Goal: Task Accomplishment & Management: Manage account settings

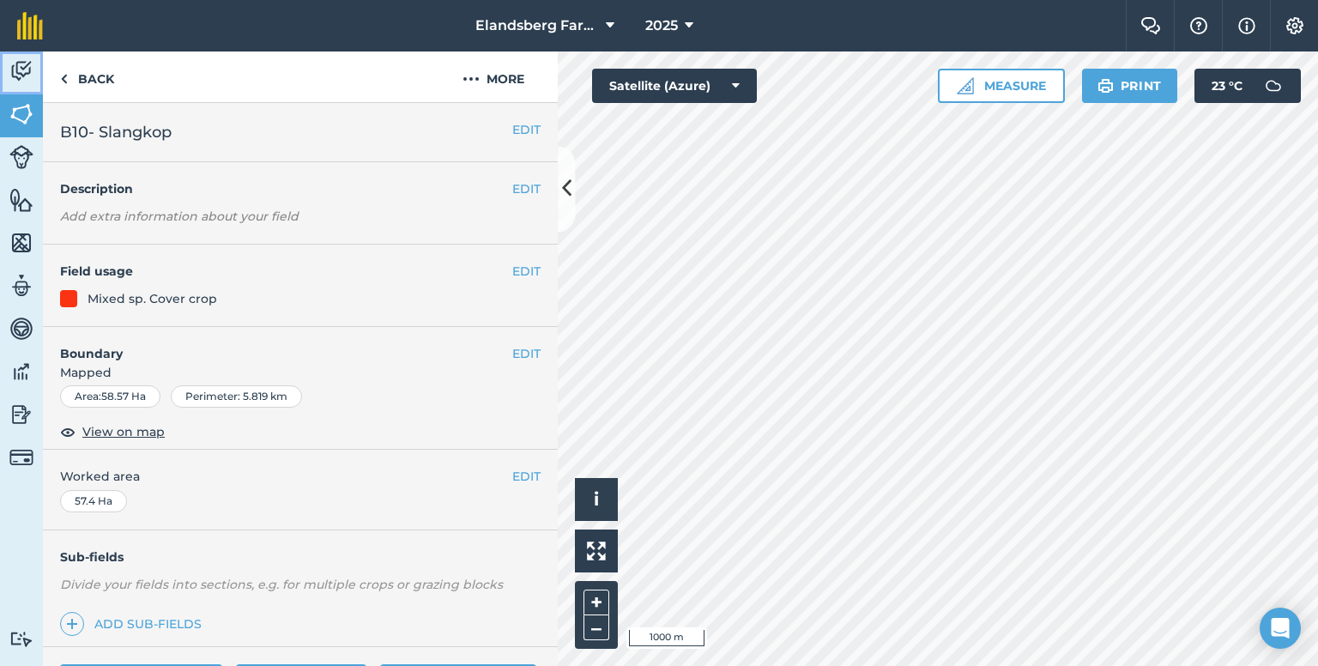
drag, startPoint x: 31, startPoint y: 63, endPoint x: 38, endPoint y: 75, distance: 13.8
click at [31, 63] on img at bounding box center [21, 71] width 24 height 26
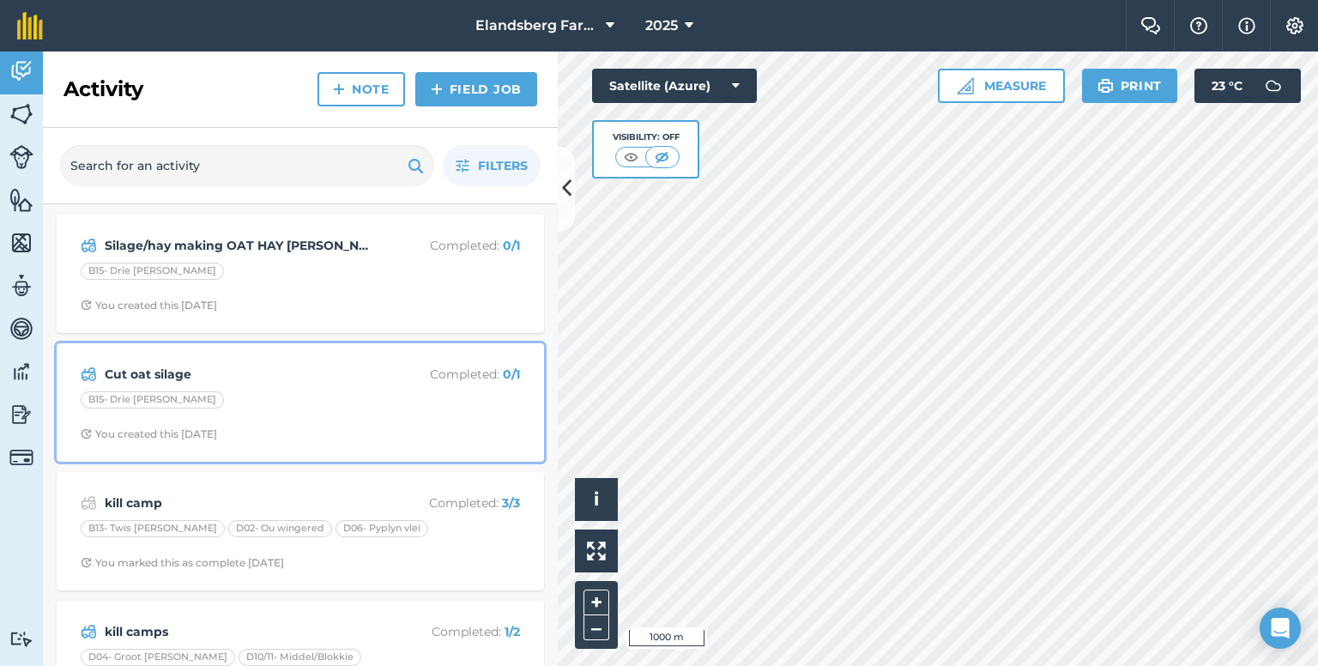
click at [281, 370] on strong "Cut oat silage" at bounding box center [241, 374] width 272 height 19
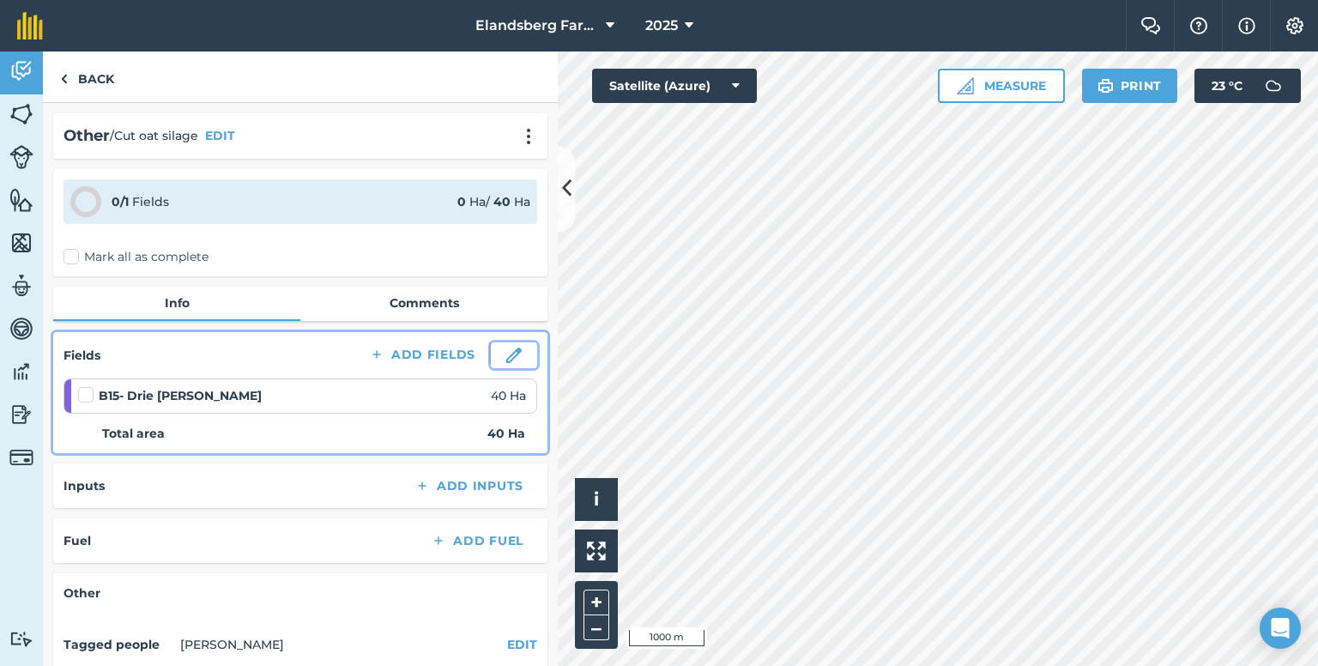
click at [506, 349] on img at bounding box center [513, 354] width 15 height 15
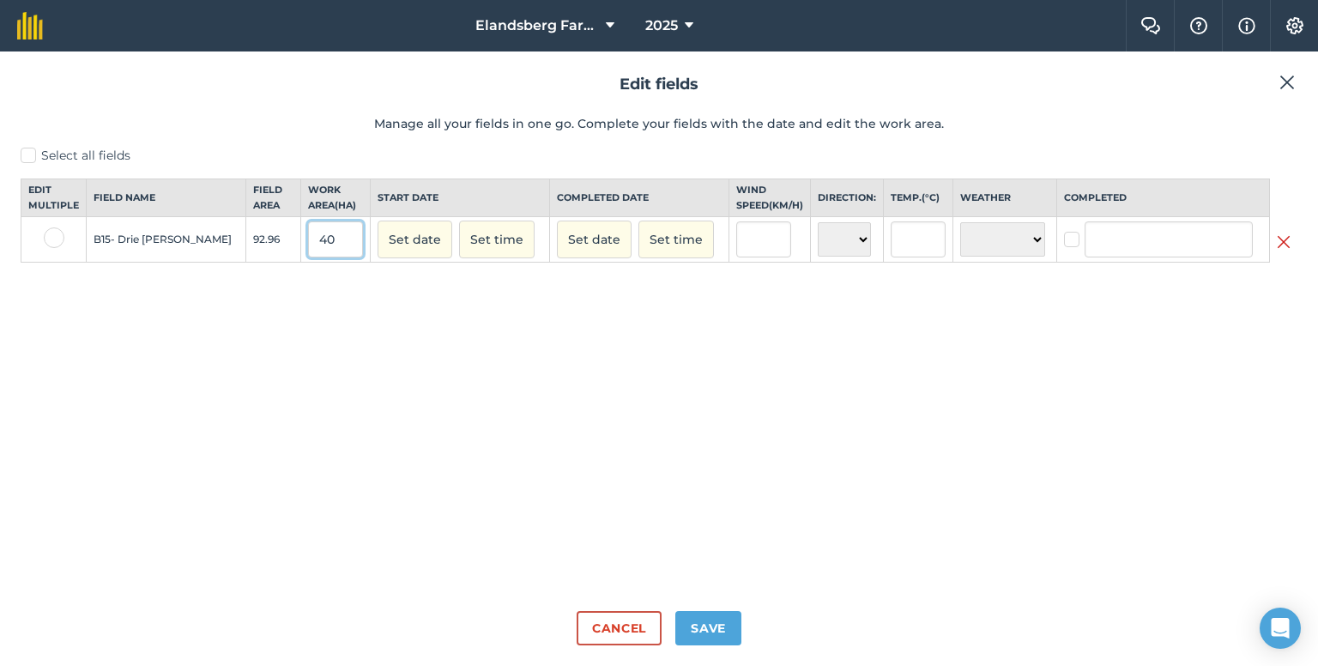
drag, startPoint x: 305, startPoint y: 245, endPoint x: 248, endPoint y: 255, distance: 57.4
click at [248, 255] on tr "B15- Drie [PERSON_NAME] 92.96 40 Set date Set time Set date Set time N NE E SE …" at bounding box center [659, 239] width 1276 height 45
type input "39"
click at [693, 627] on button "Save" at bounding box center [708, 628] width 66 height 34
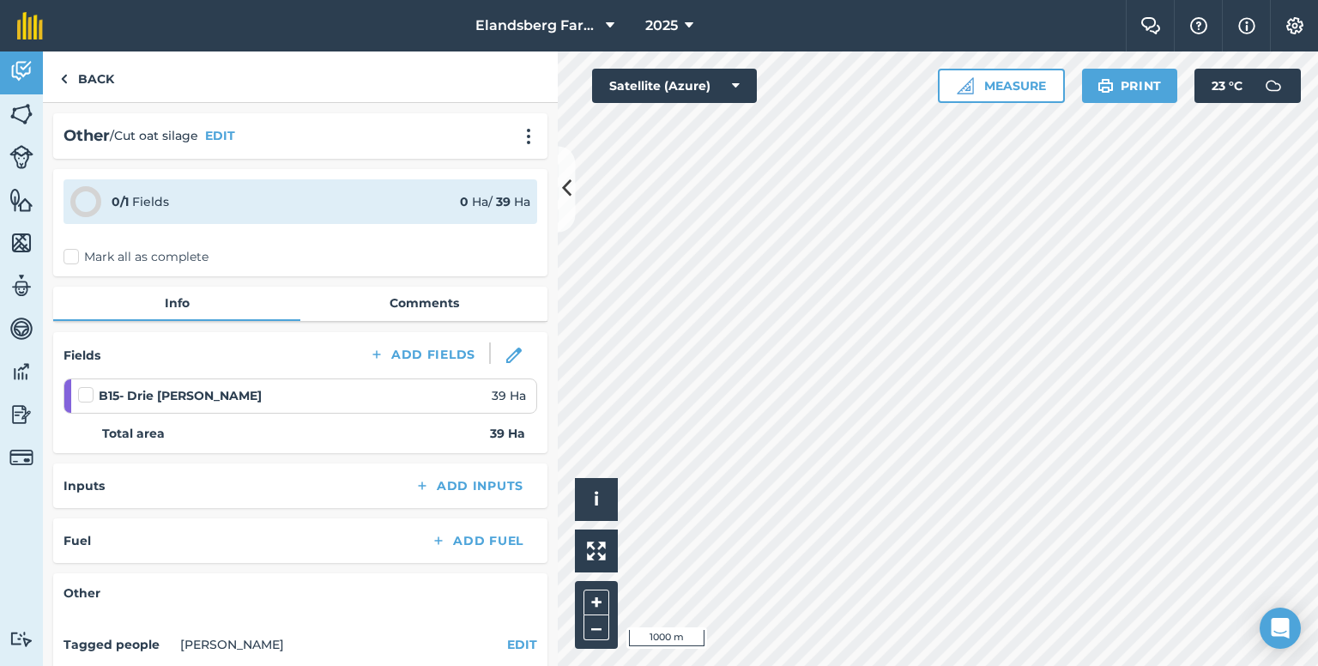
click at [90, 386] on label at bounding box center [88, 386] width 21 height 0
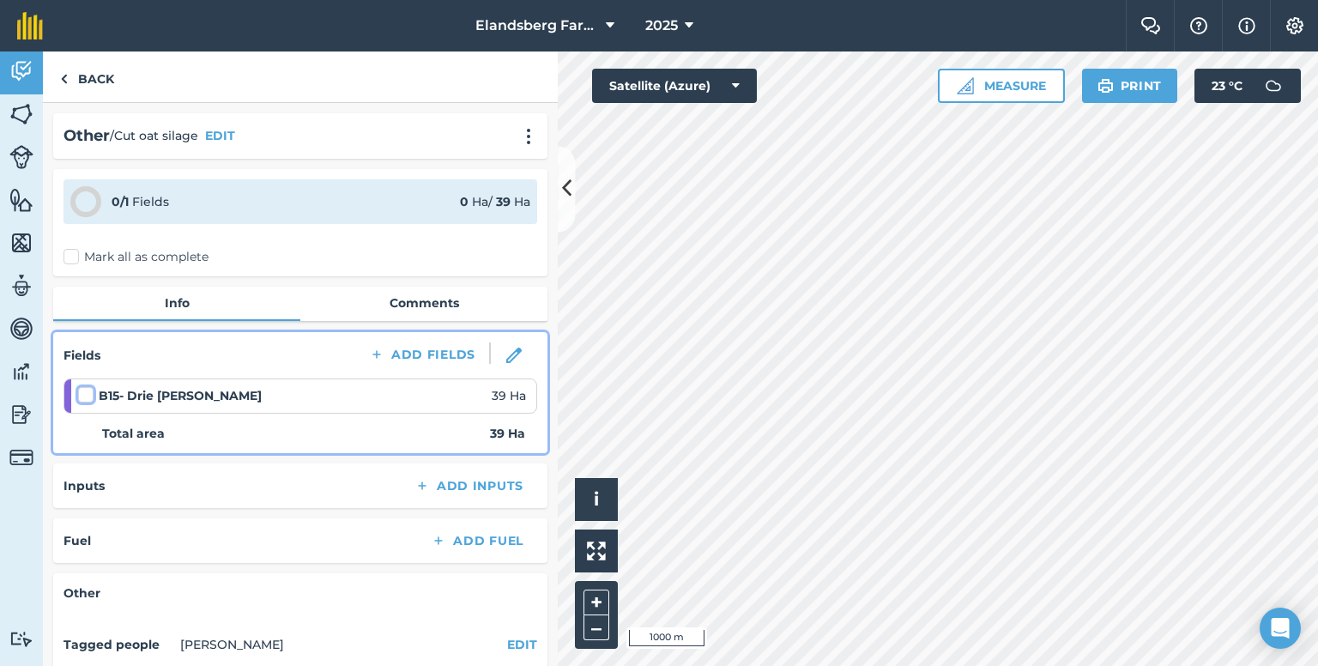
click at [89, 396] on input "checkbox" at bounding box center [83, 391] width 11 height 11
checkbox input "false"
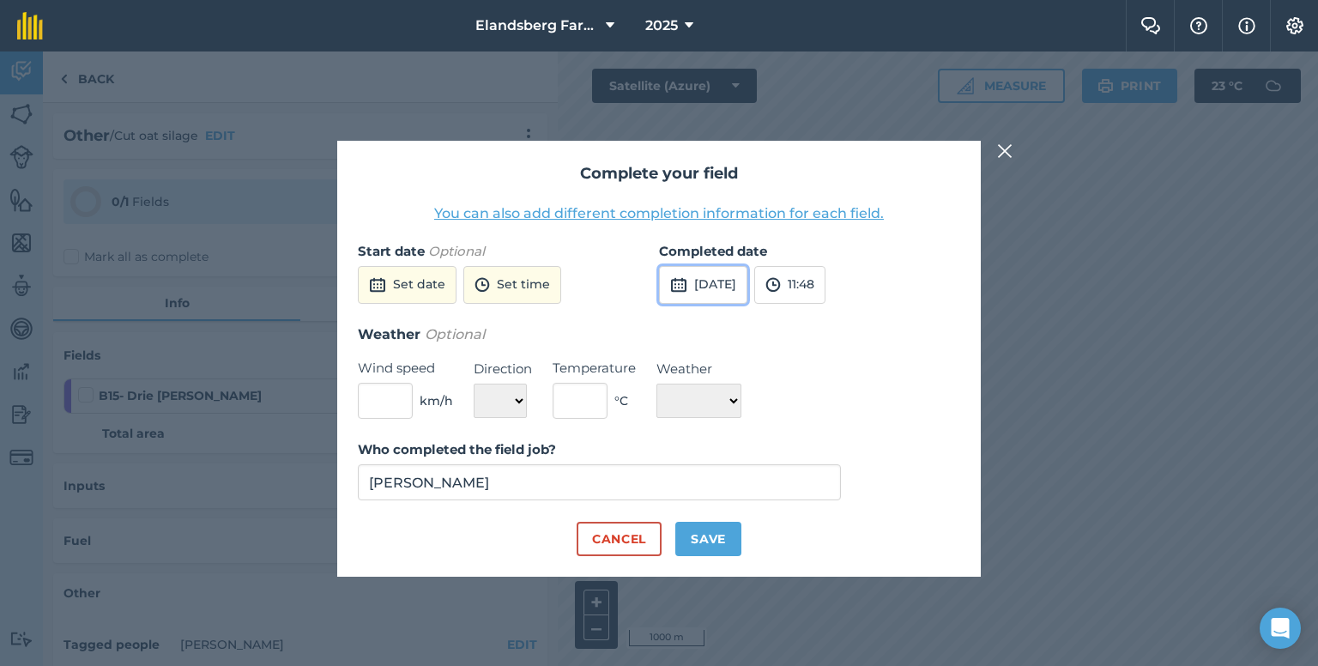
click at [706, 278] on button "[DATE]" at bounding box center [703, 285] width 88 height 38
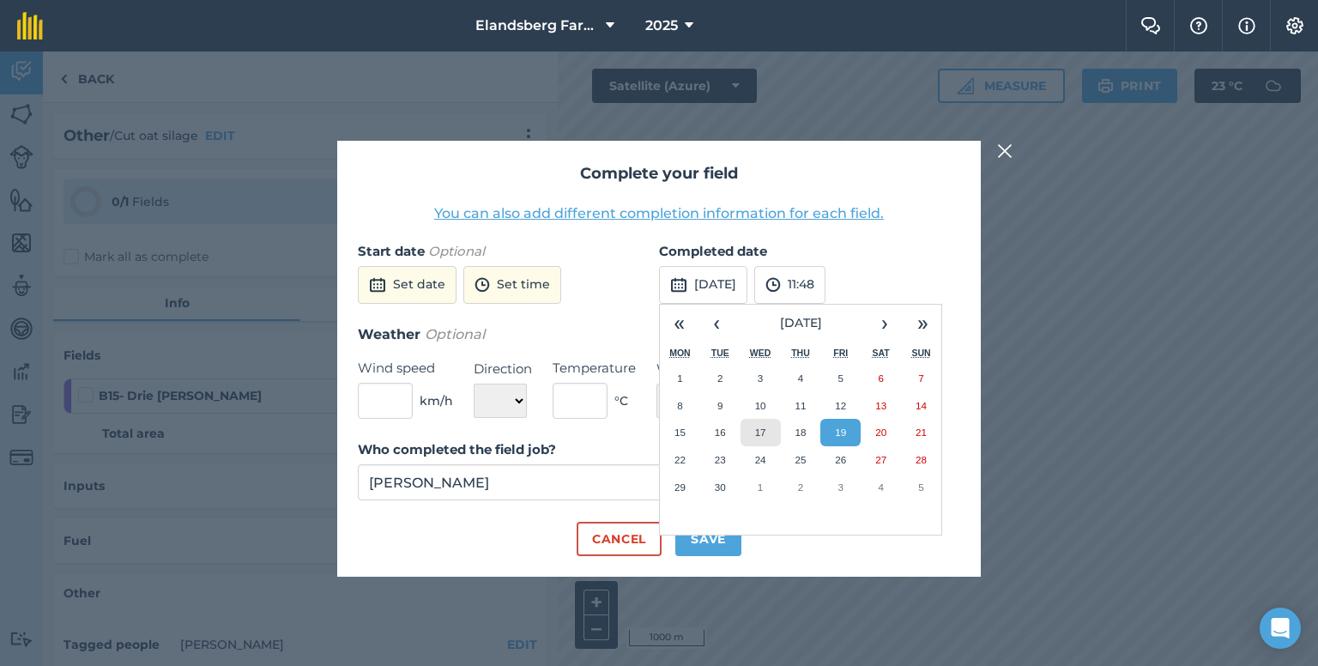
click at [769, 432] on button "17" at bounding box center [760, 432] width 40 height 27
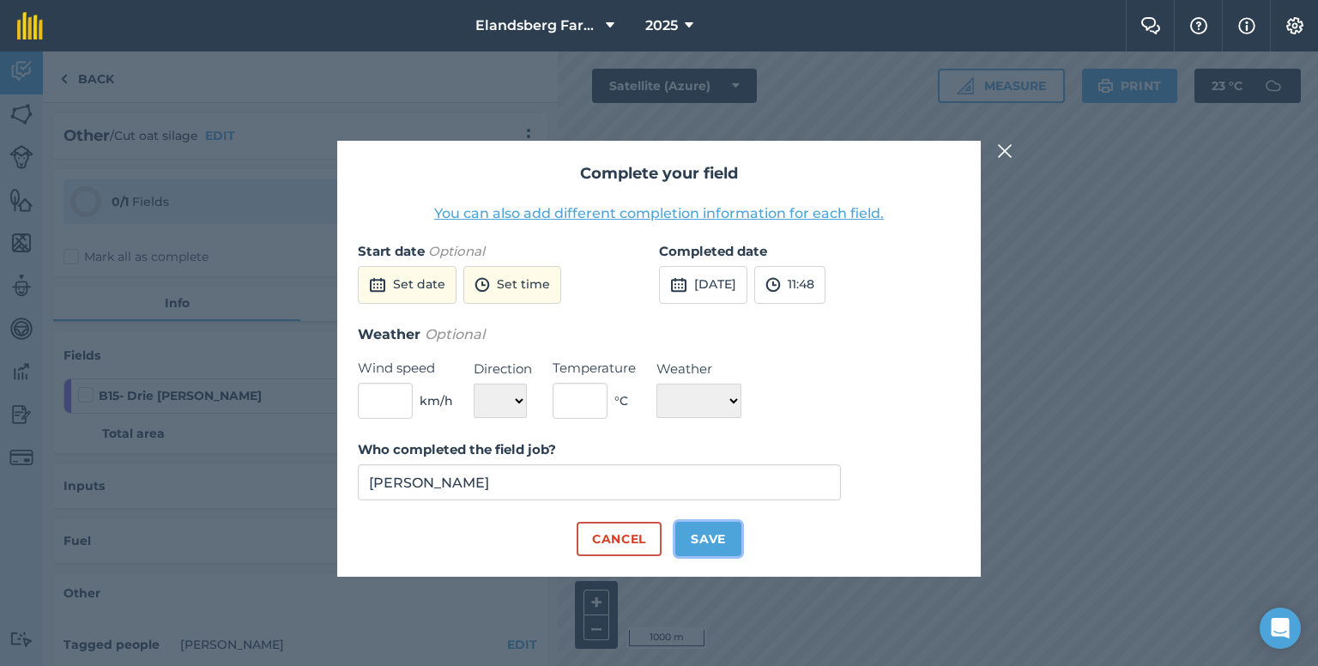
click at [724, 550] on button "Save" at bounding box center [708, 539] width 66 height 34
checkbox input "true"
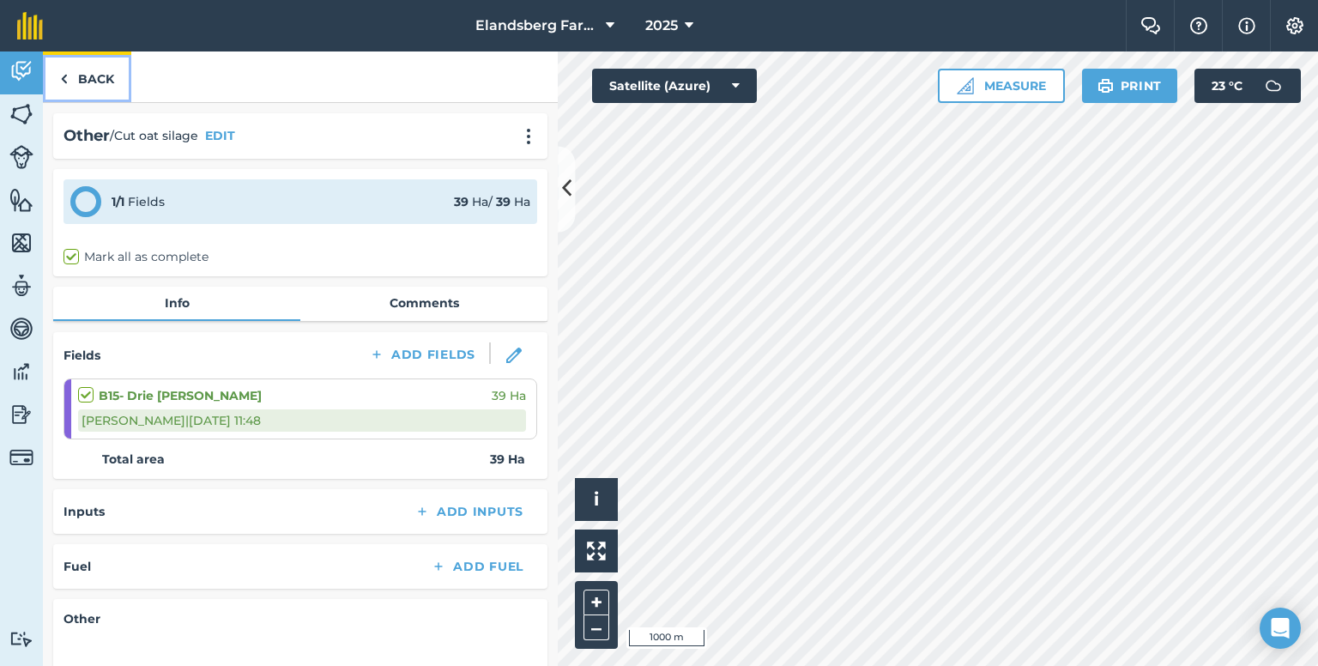
click at [105, 93] on link "Back" at bounding box center [87, 76] width 88 height 51
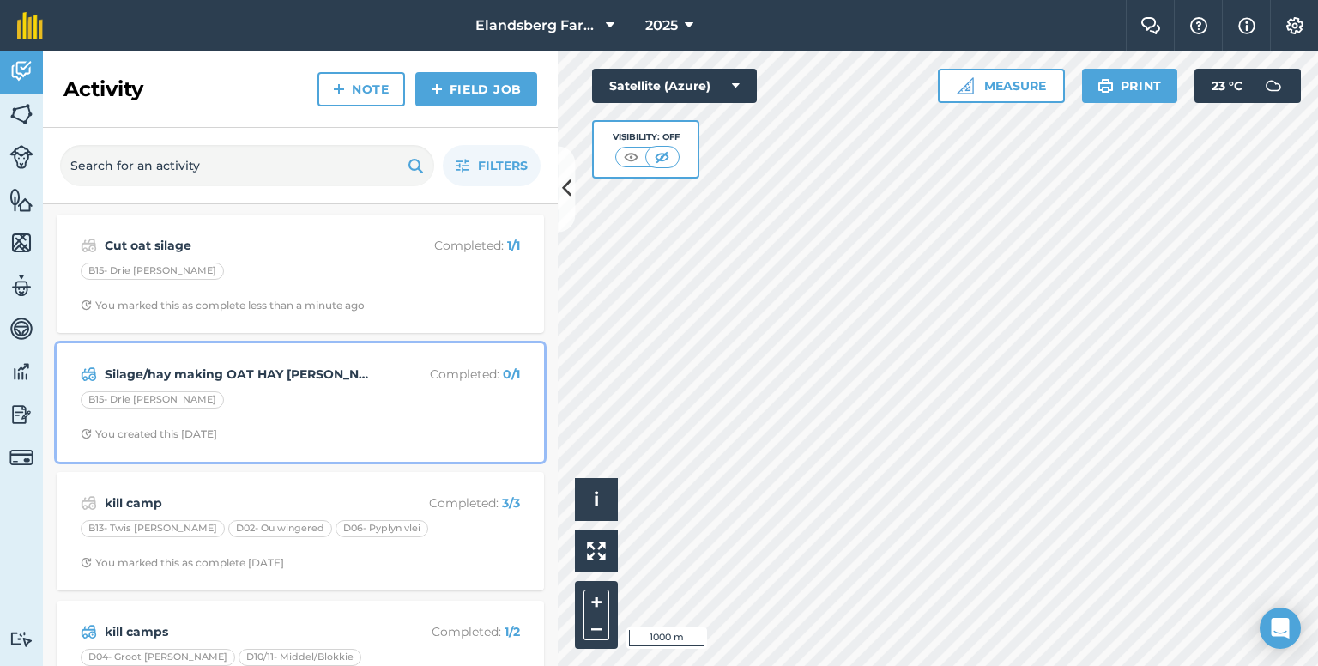
click at [190, 389] on div "Silage/hay making OAT HAY [PERSON_NAME] Completed : 0 / 1 B15- Drie [PERSON_NAM…" at bounding box center [300, 402] width 467 height 98
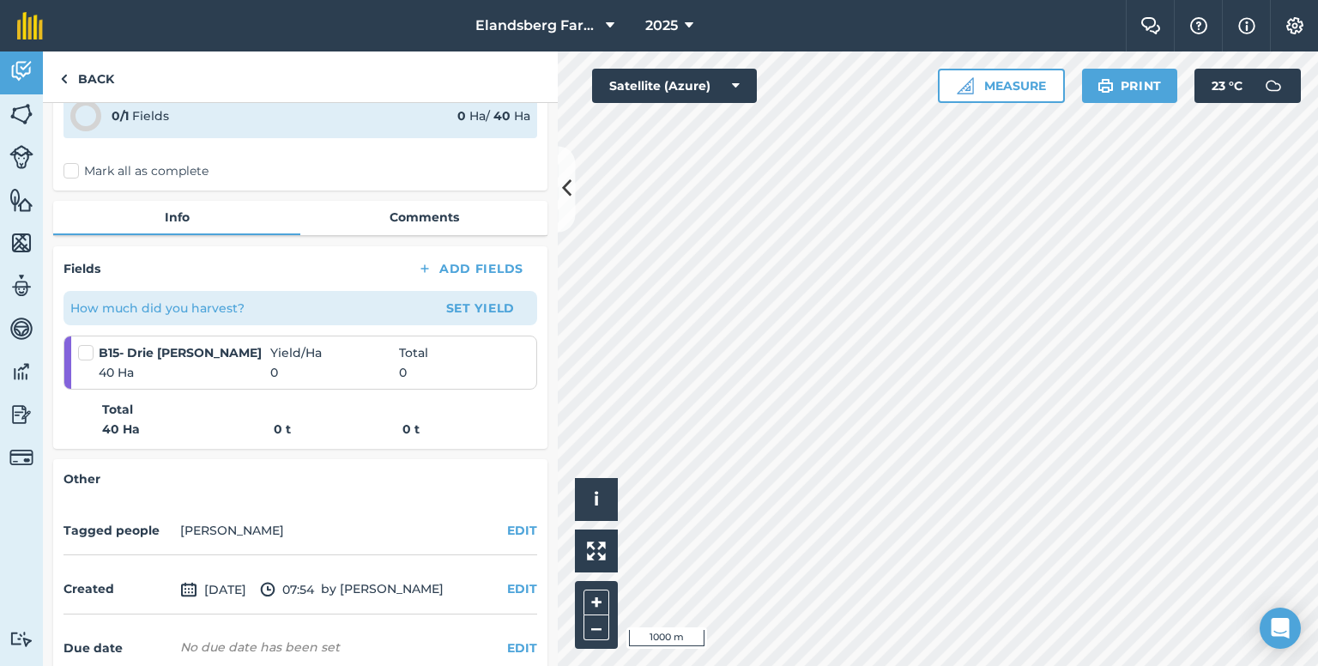
scroll to position [172, 0]
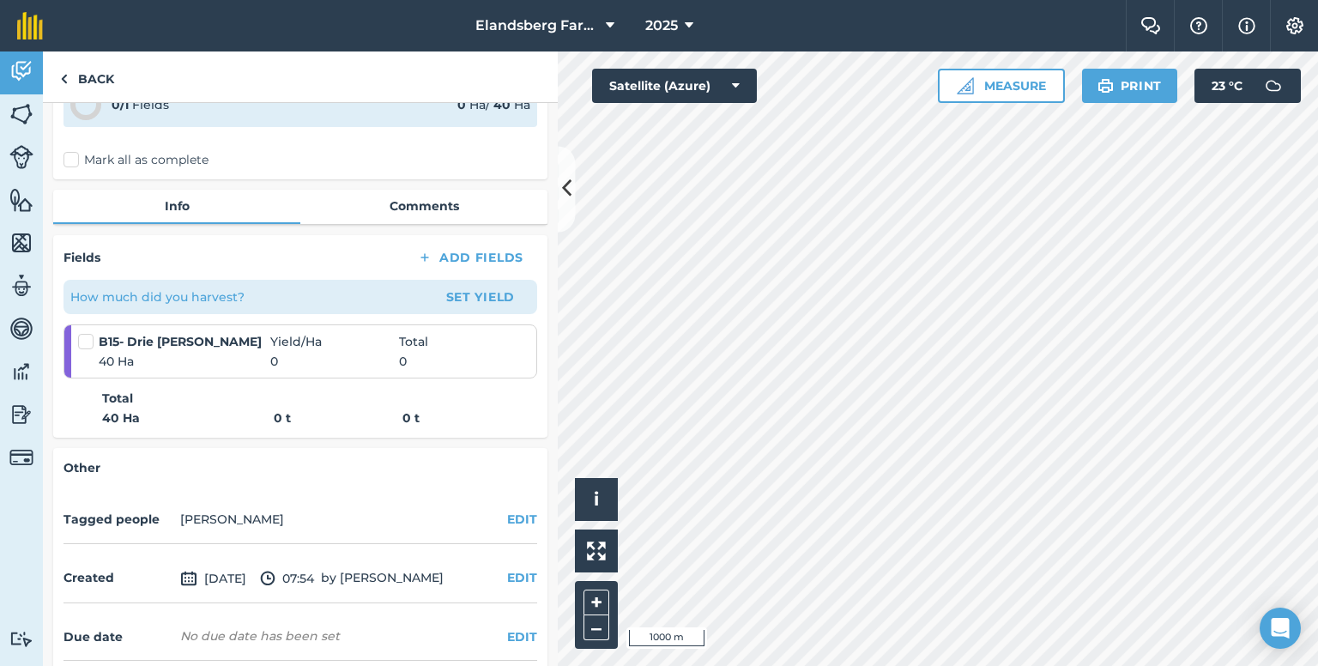
click at [82, 333] on label at bounding box center [88, 333] width 21 height 0
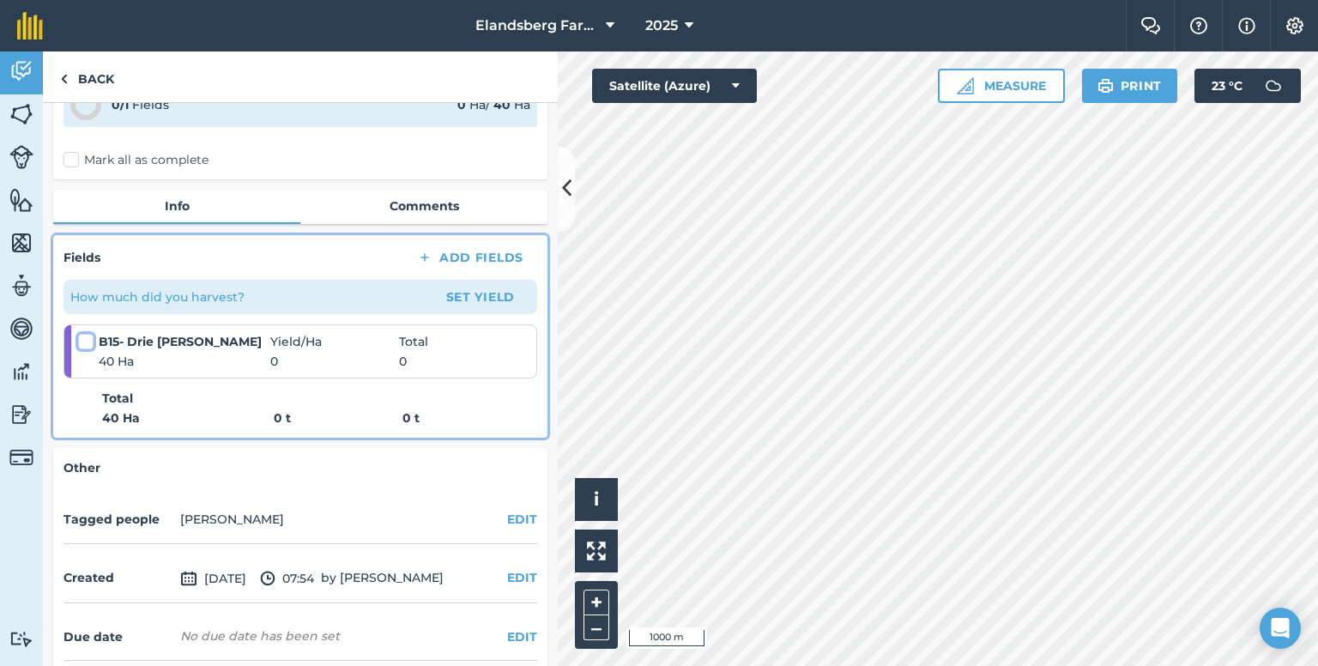
click at [82, 333] on input "checkbox" at bounding box center [83, 338] width 11 height 11
checkbox input "false"
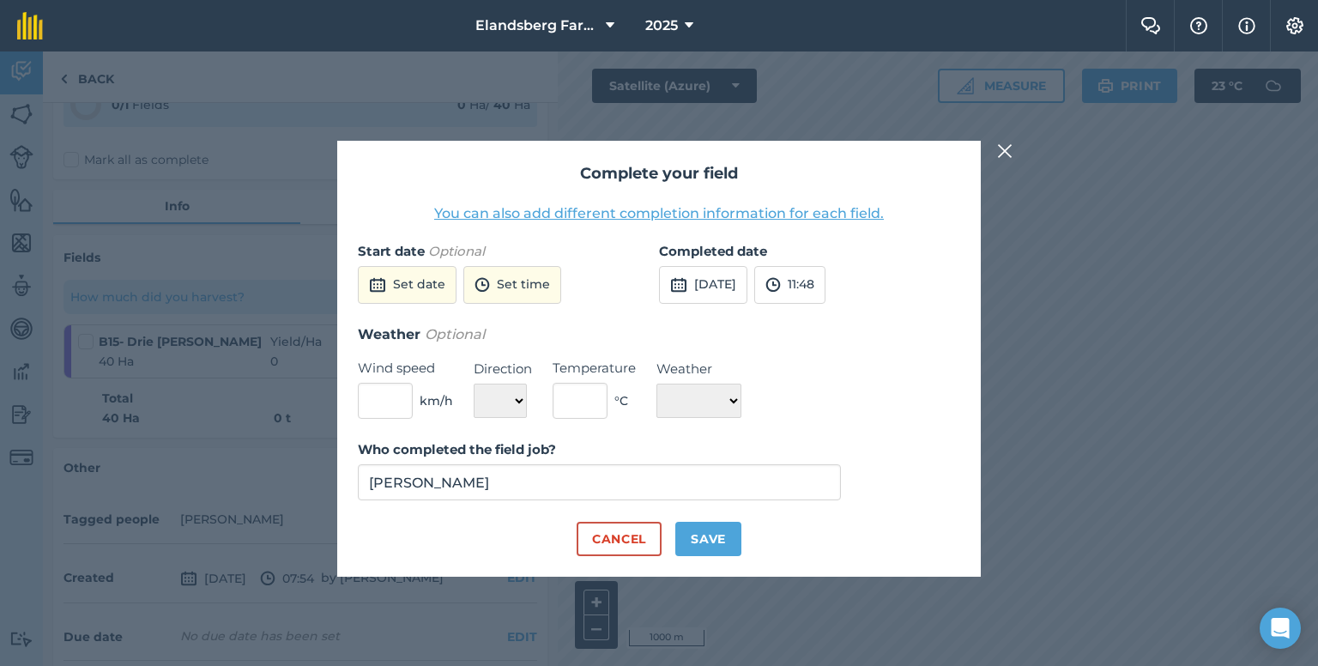
click at [1009, 147] on img at bounding box center [1004, 151] width 15 height 21
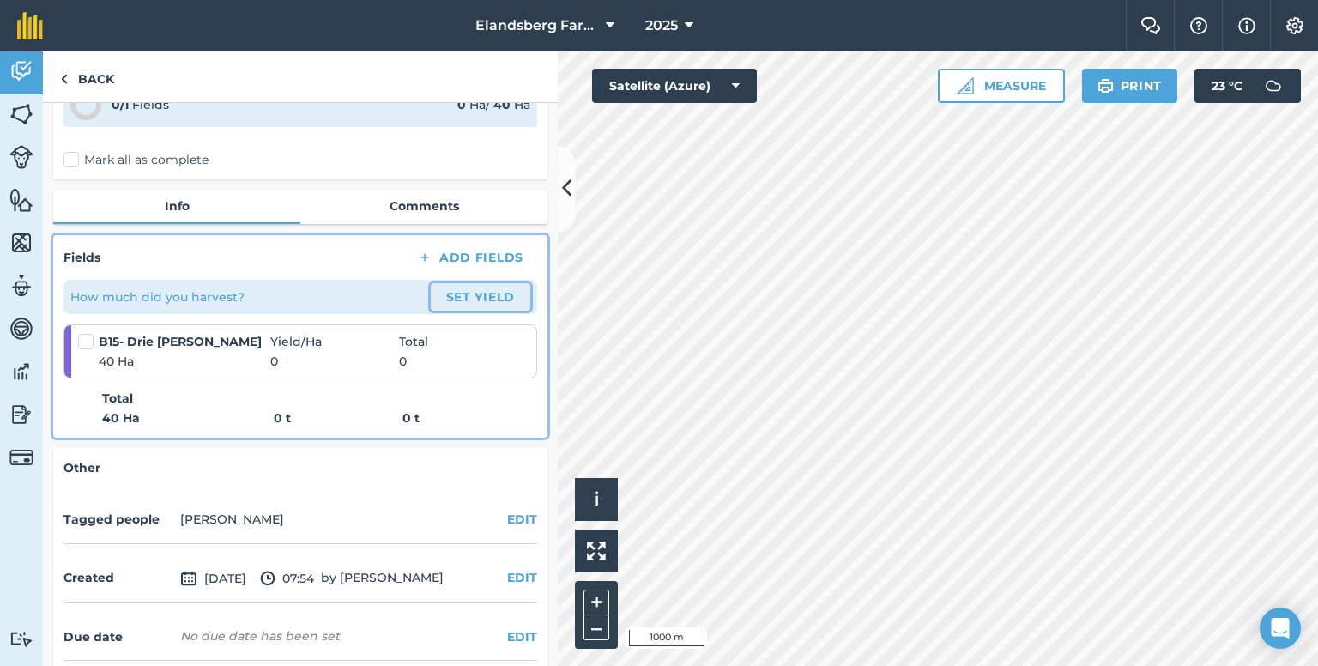
click at [471, 283] on button "Set Yield" at bounding box center [481, 296] width 100 height 27
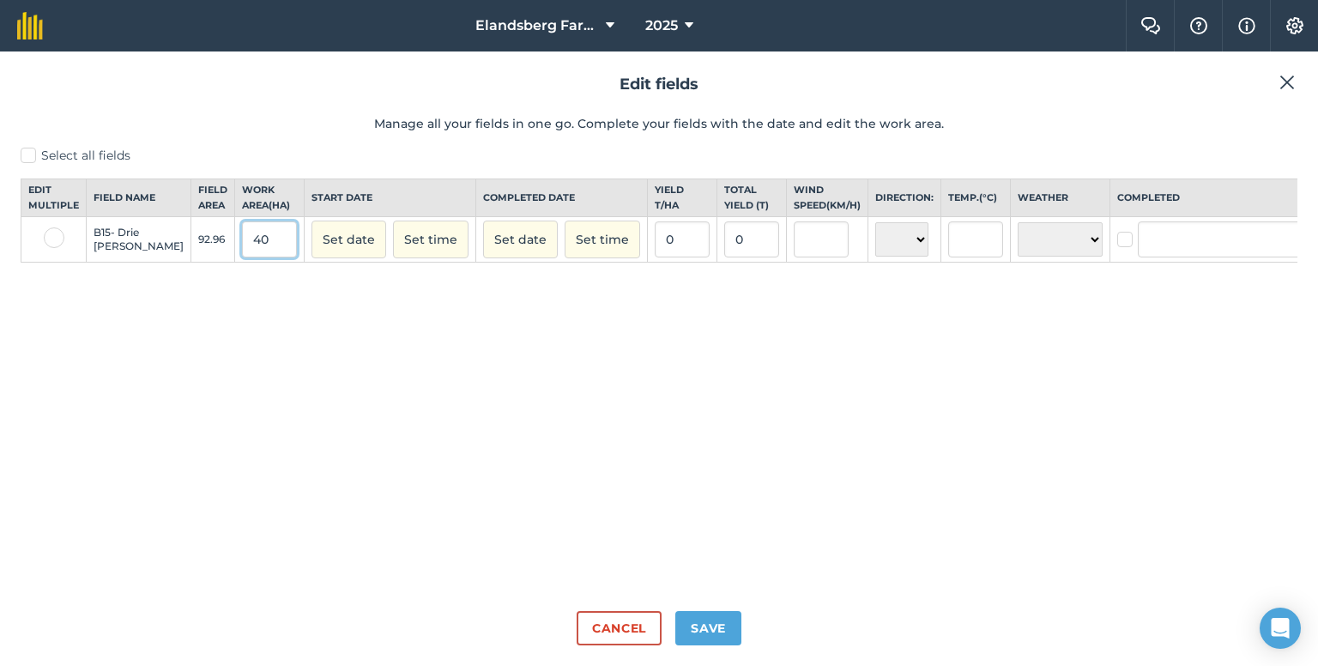
drag, startPoint x: 233, startPoint y: 245, endPoint x: 165, endPoint y: 269, distance: 72.4
click at [165, 263] on tr "B15- Drie [PERSON_NAME] 92.96 40 Set date Set time Set date Set time 0 0 N NE E…" at bounding box center [681, 239] width 1320 height 45
type input "38"
drag, startPoint x: 712, startPoint y: 255, endPoint x: 698, endPoint y: 256, distance: 14.6
click at [724, 256] on input "0" at bounding box center [751, 239] width 55 height 36
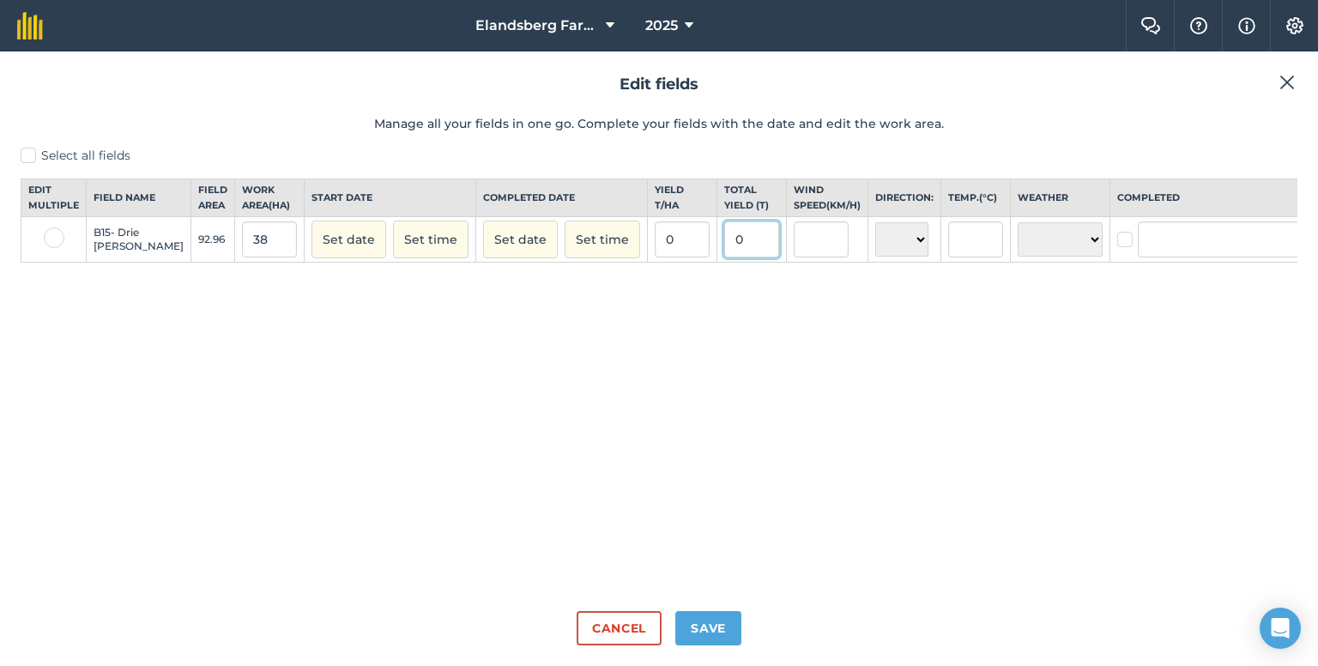
drag, startPoint x: 700, startPoint y: 251, endPoint x: 666, endPoint y: 246, distance: 34.7
click at [661, 251] on tr "B15- Drie [PERSON_NAME] 92.96 38 Set date Set time Set date Set time 0 0 N NE E…" at bounding box center [681, 239] width 1320 height 45
type input "241.3"
type input "6.3500000000000005"
click at [689, 332] on div "Select all fields Edit multiple Field name Field Area Work area ( Ha ) Start da…" at bounding box center [659, 372] width 1277 height 450
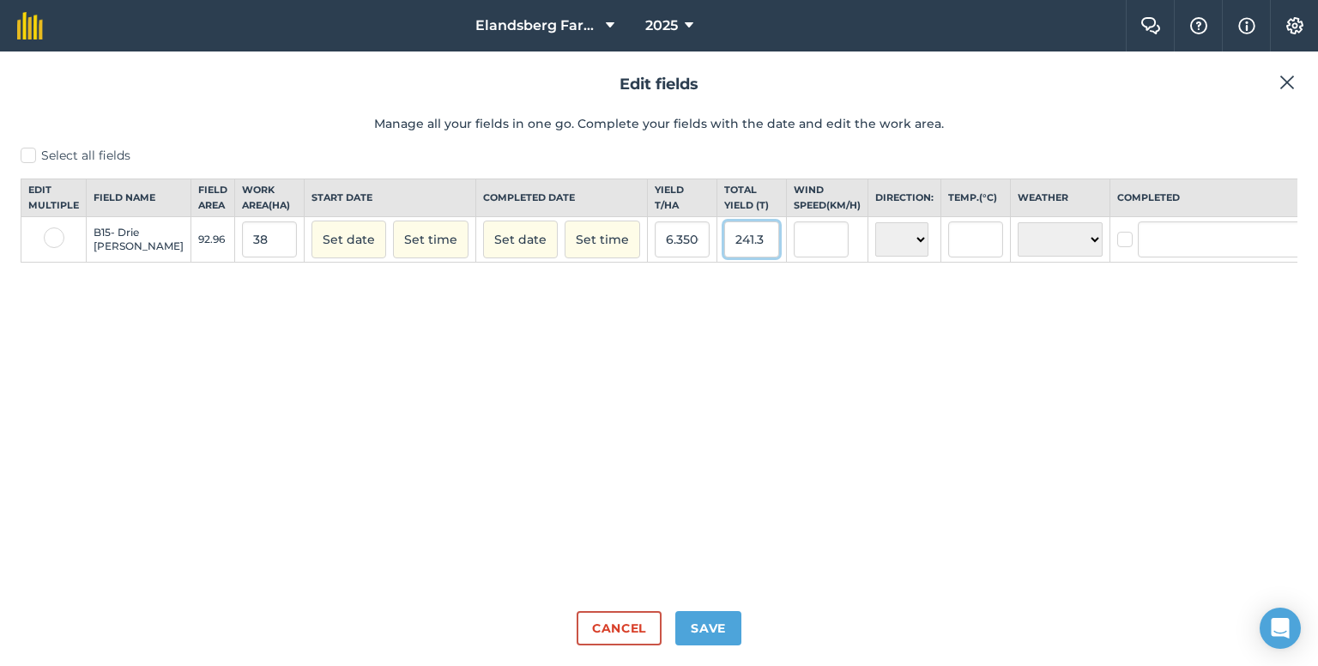
drag, startPoint x: 721, startPoint y: 254, endPoint x: 686, endPoint y: 254, distance: 34.3
click at [724, 254] on input "241.3" at bounding box center [751, 239] width 55 height 36
type input "201"
type input "5.2894736842105265"
click at [738, 336] on div "Select all fields Edit multiple Field name Field Area Work area ( Ha ) Start da…" at bounding box center [659, 372] width 1277 height 450
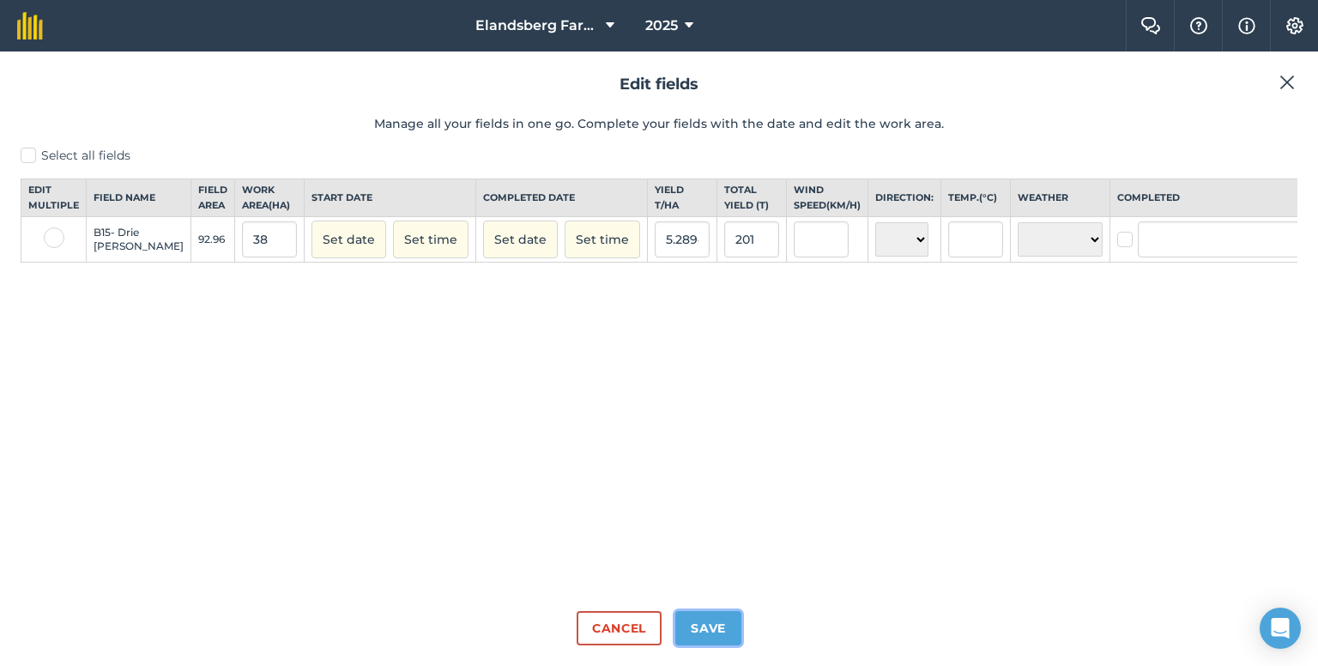
click at [697, 626] on button "Save" at bounding box center [708, 628] width 66 height 34
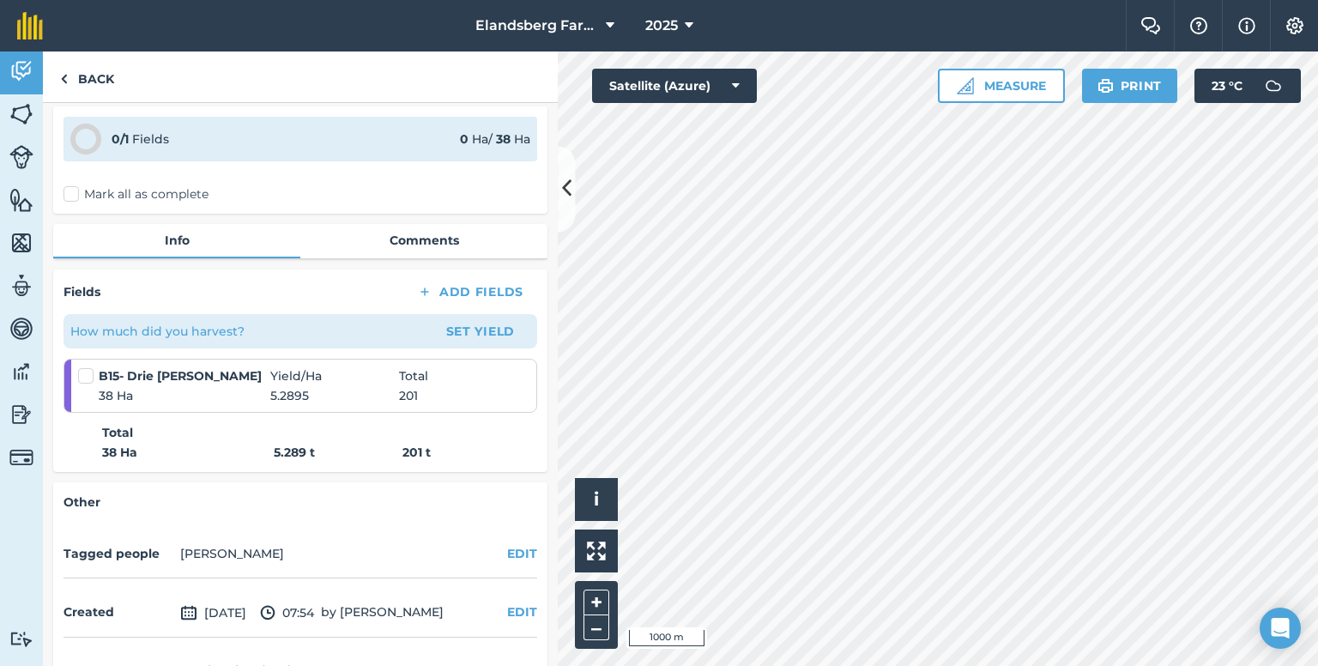
scroll to position [45, 0]
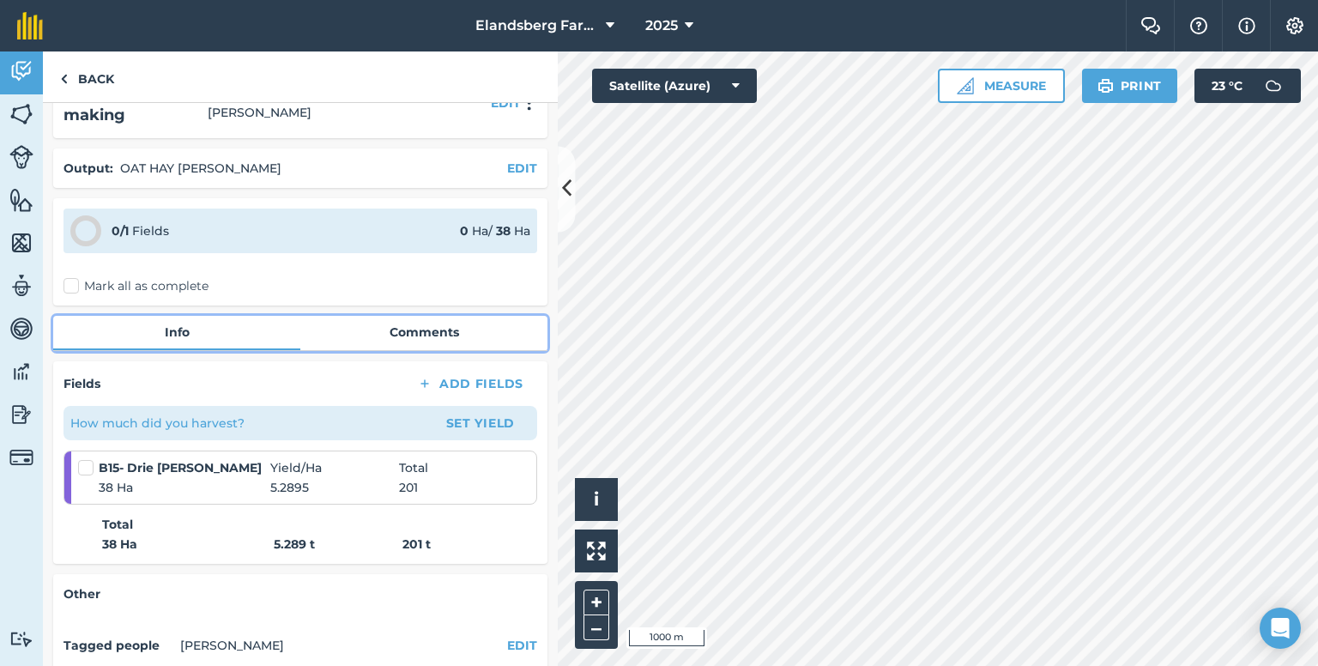
click at [398, 316] on link "Comments" at bounding box center [423, 332] width 247 height 33
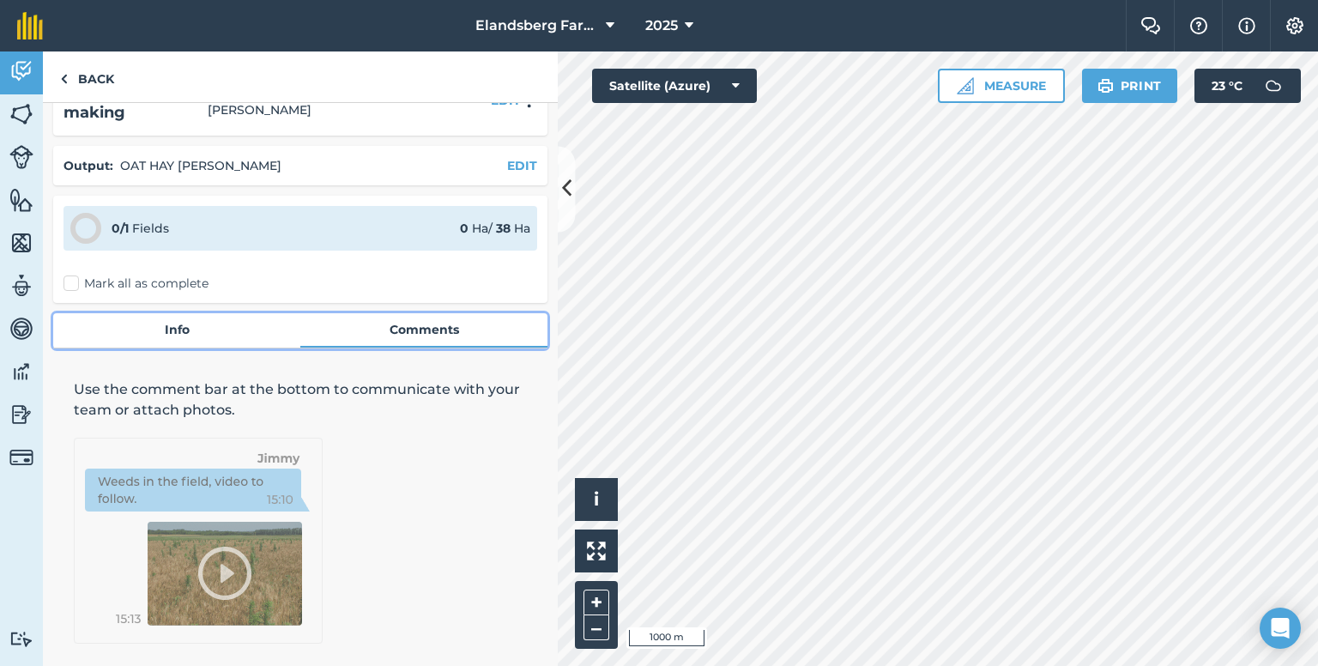
scroll to position [89, 0]
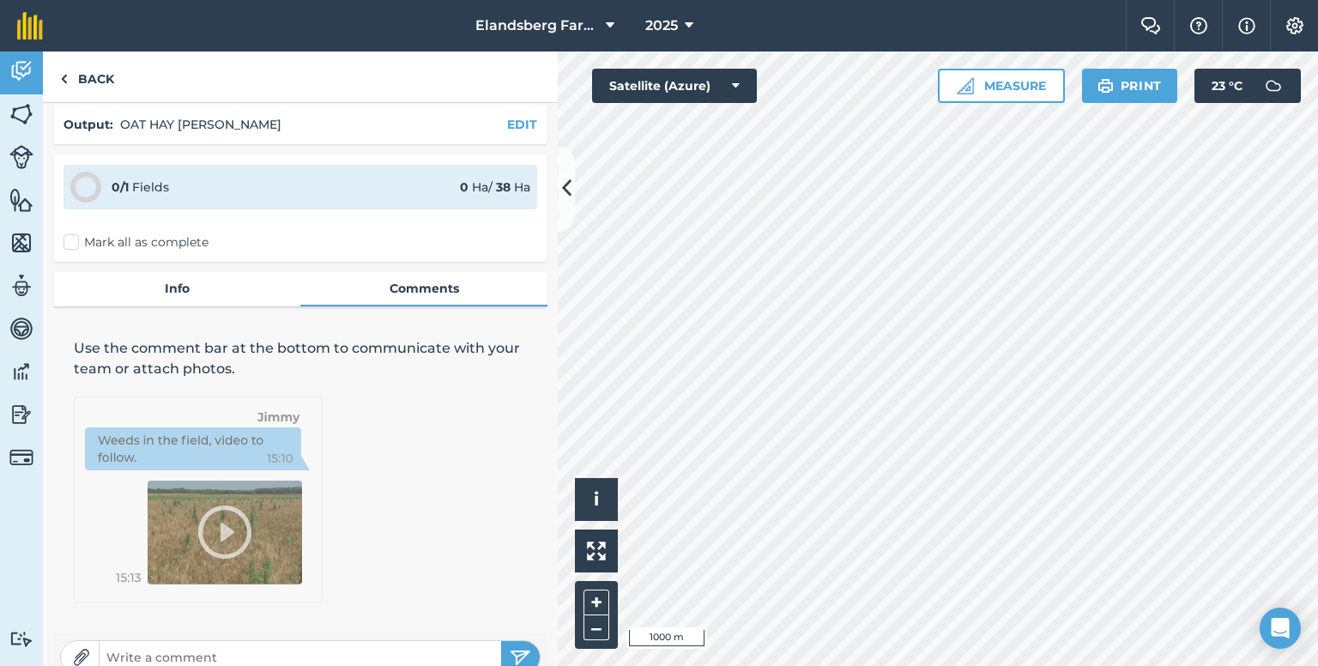
click at [195, 645] on input "text" at bounding box center [301, 657] width 402 height 24
type input "402 Silage [PERSON_NAME] wrapped"
click at [510, 647] on img "submit" at bounding box center [520, 657] width 21 height 21
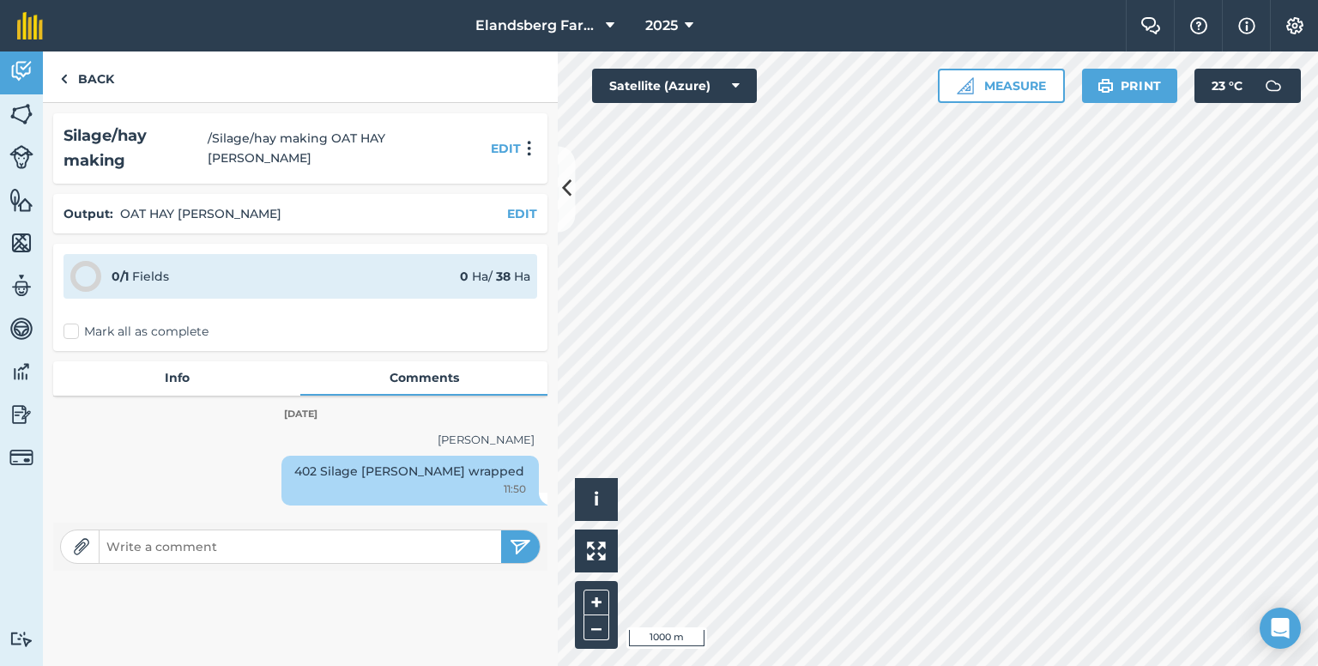
scroll to position [0, 0]
click at [196, 456] on div "402 Silage [PERSON_NAME] wrapped 11:50" at bounding box center [300, 484] width 494 height 57
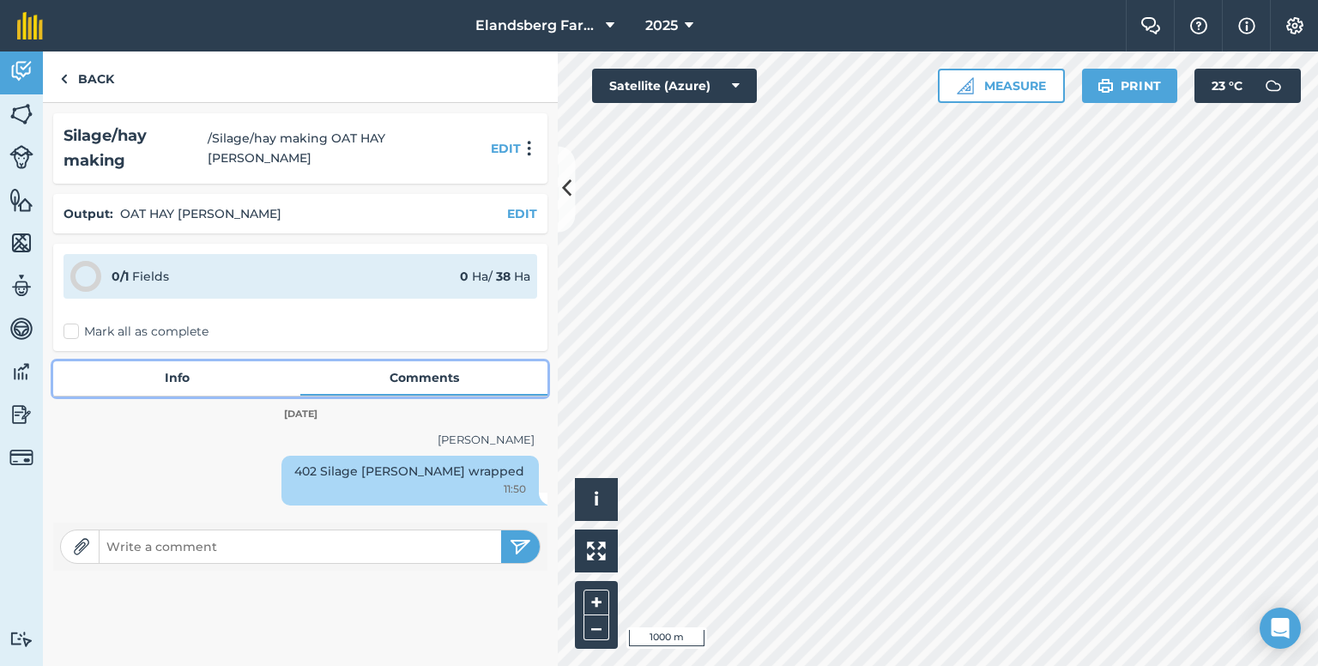
click at [135, 368] on link "Info" at bounding box center [176, 377] width 247 height 33
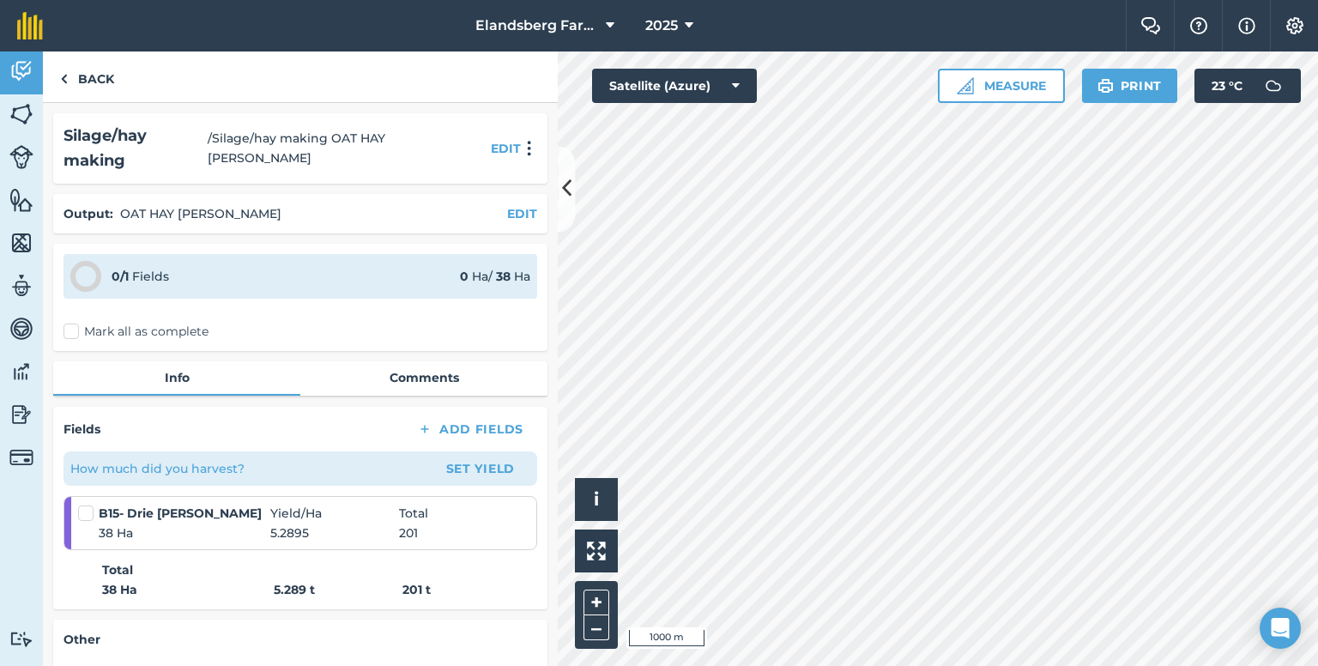
click at [86, 504] on label at bounding box center [88, 504] width 21 height 0
click at [86, 504] on input "checkbox" at bounding box center [83, 509] width 11 height 11
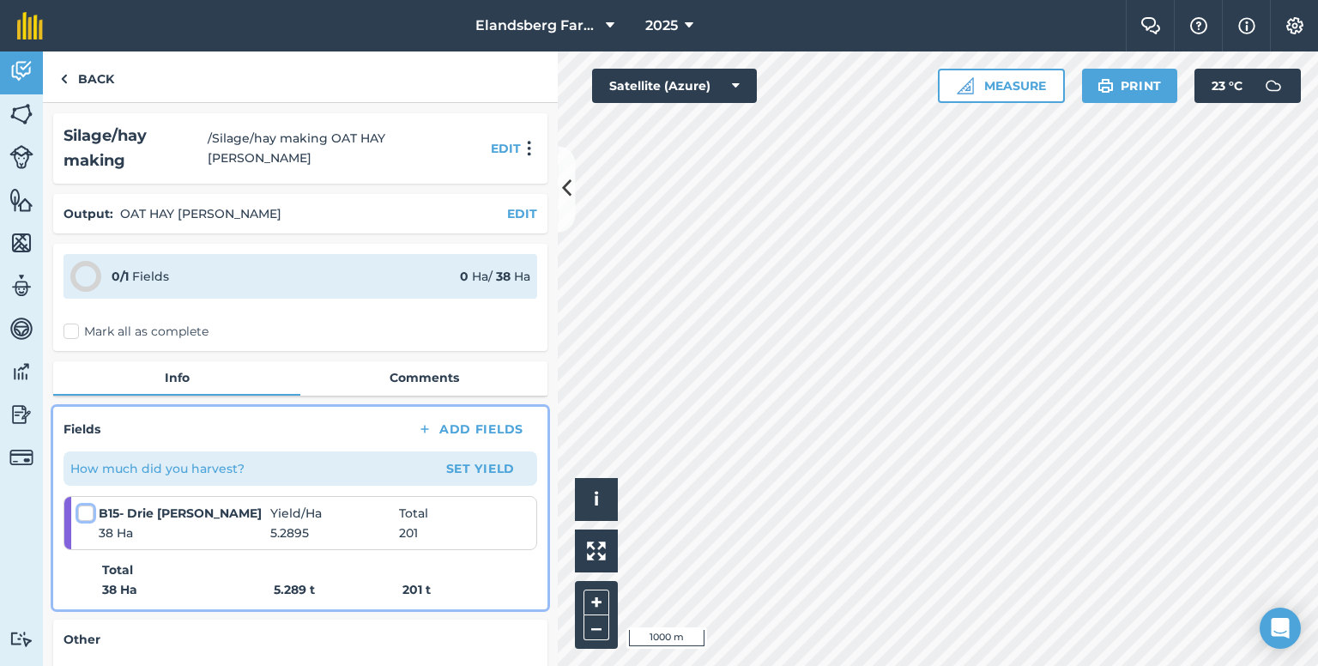
checkbox input "false"
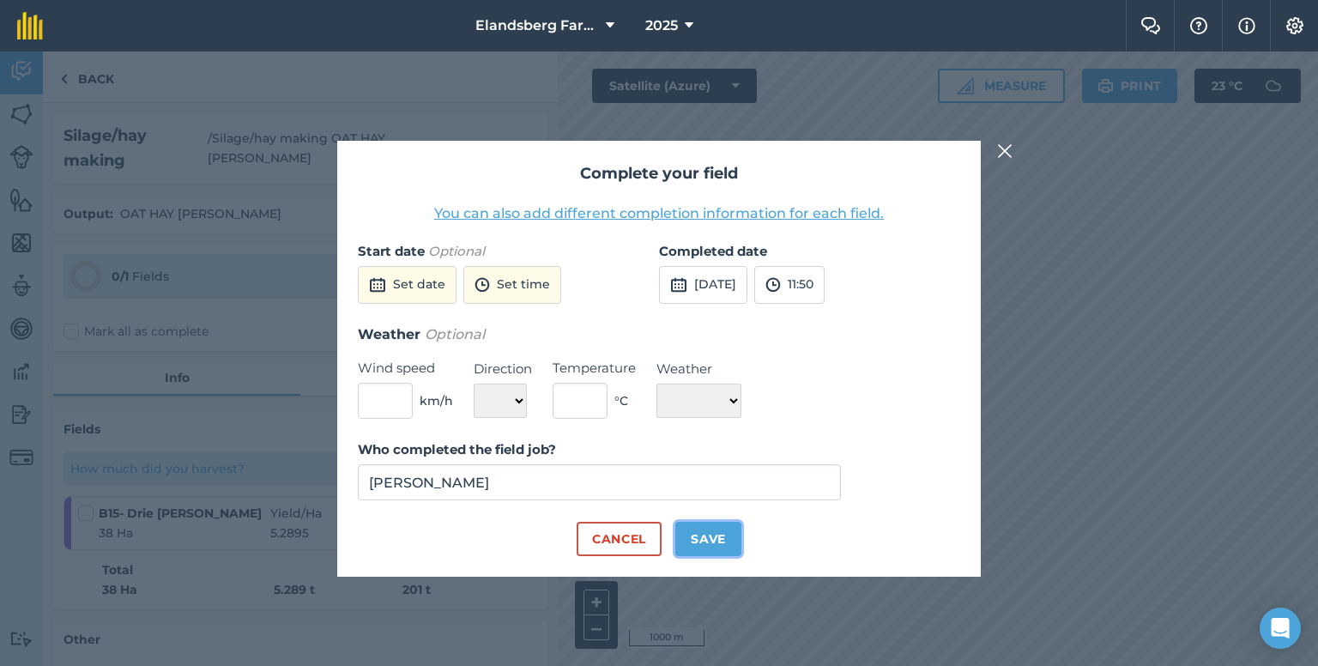
click at [722, 538] on button "Save" at bounding box center [708, 539] width 66 height 34
checkbox input "true"
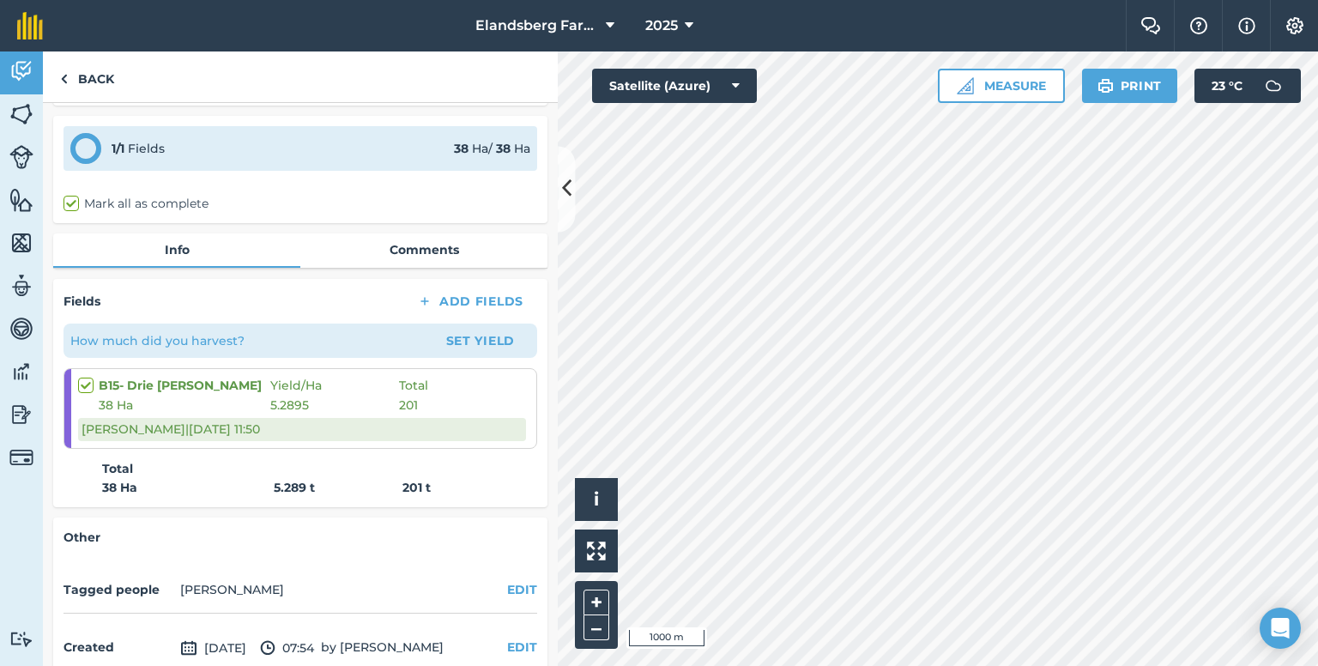
scroll to position [100, 0]
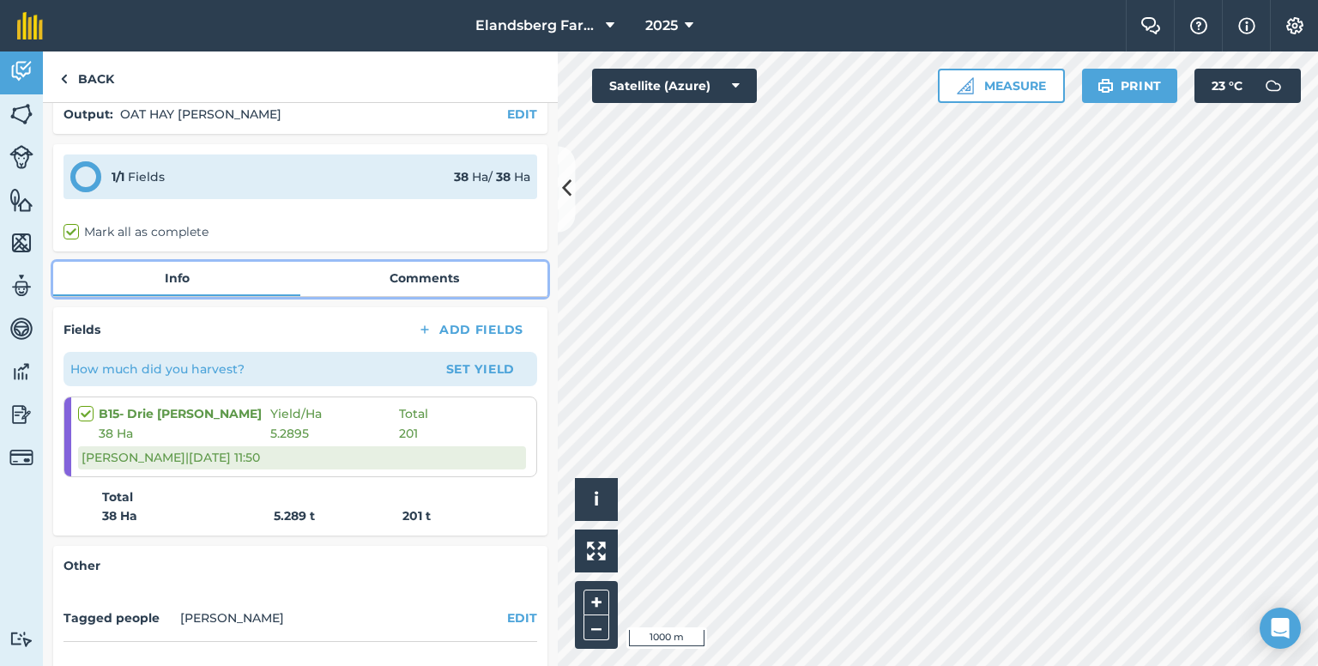
click at [391, 262] on link "Comments" at bounding box center [423, 278] width 247 height 33
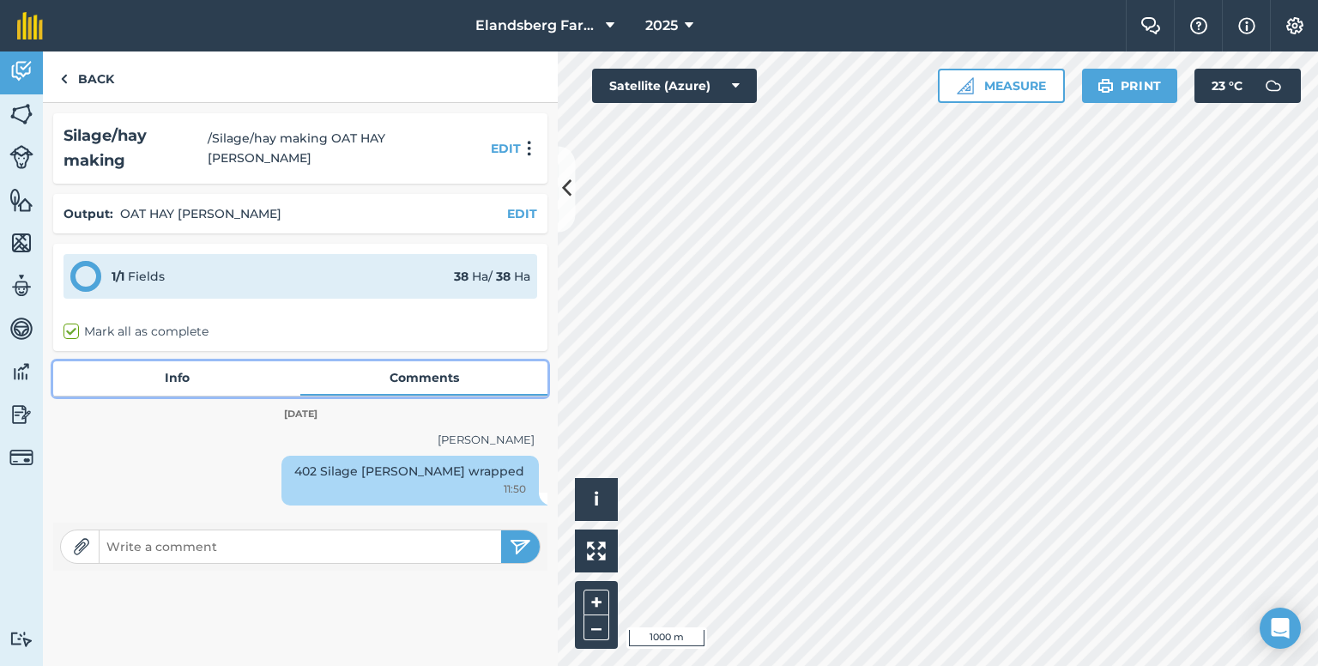
click at [163, 361] on link "Info" at bounding box center [176, 377] width 247 height 33
